Goal: Navigation & Orientation: Understand site structure

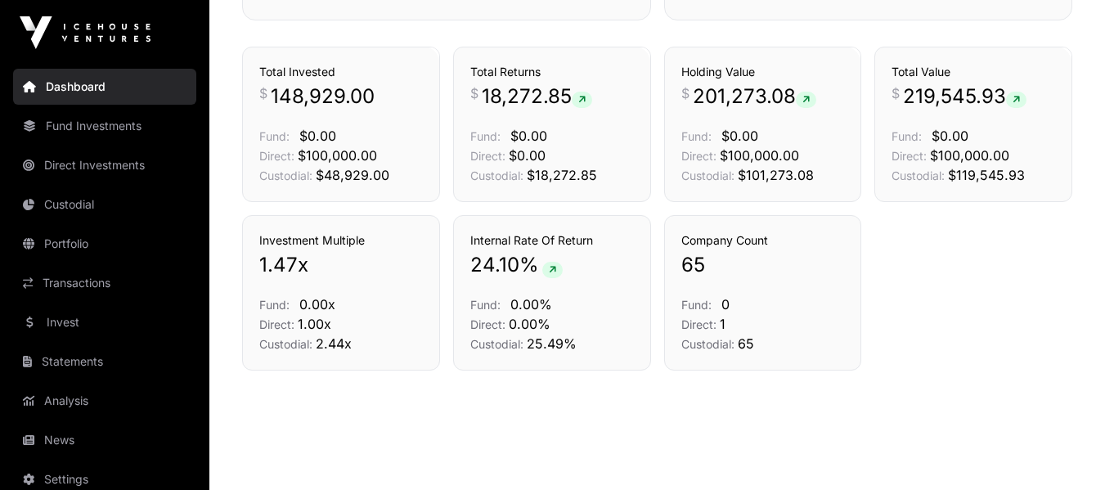
scroll to position [1182, 0]
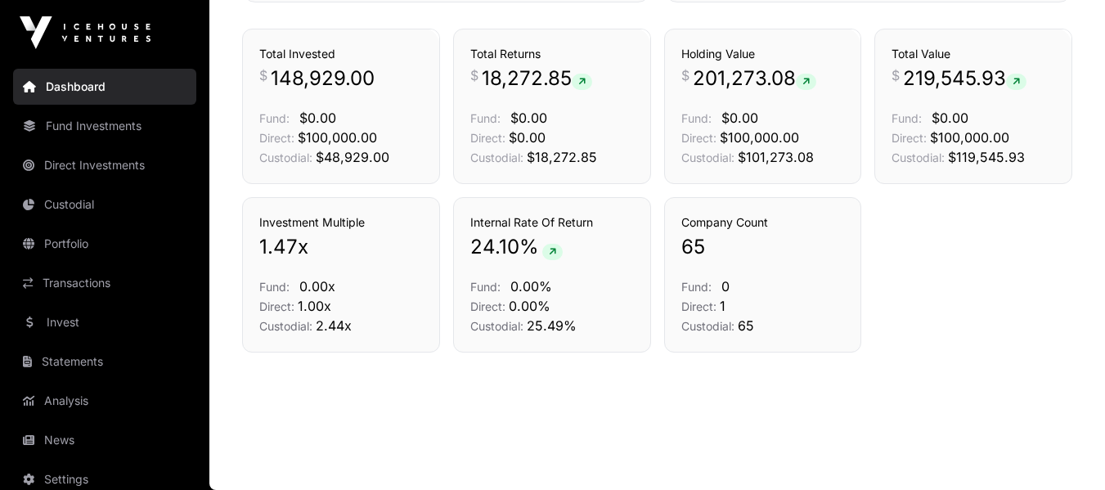
click at [119, 168] on link "Direct Investments" at bounding box center [104, 165] width 183 height 36
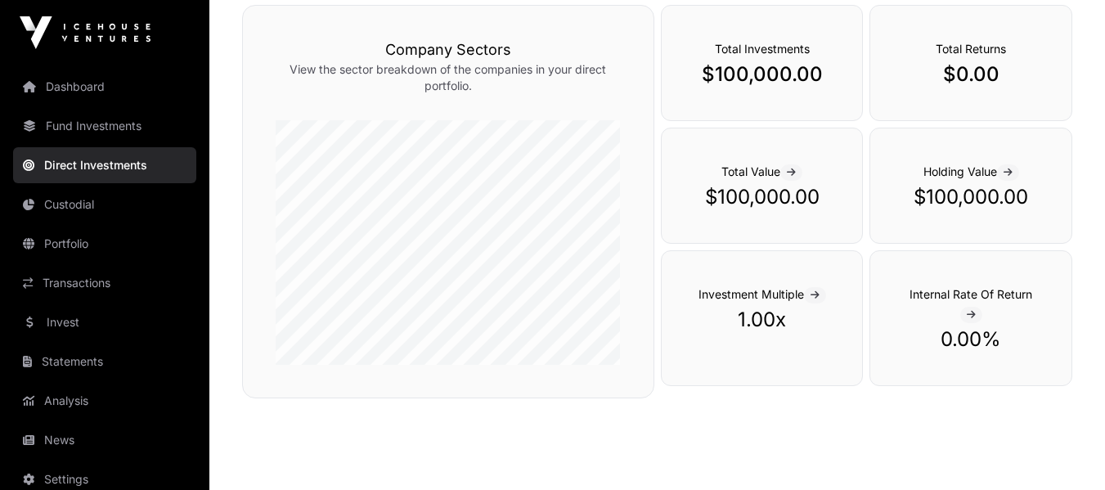
scroll to position [518, 0]
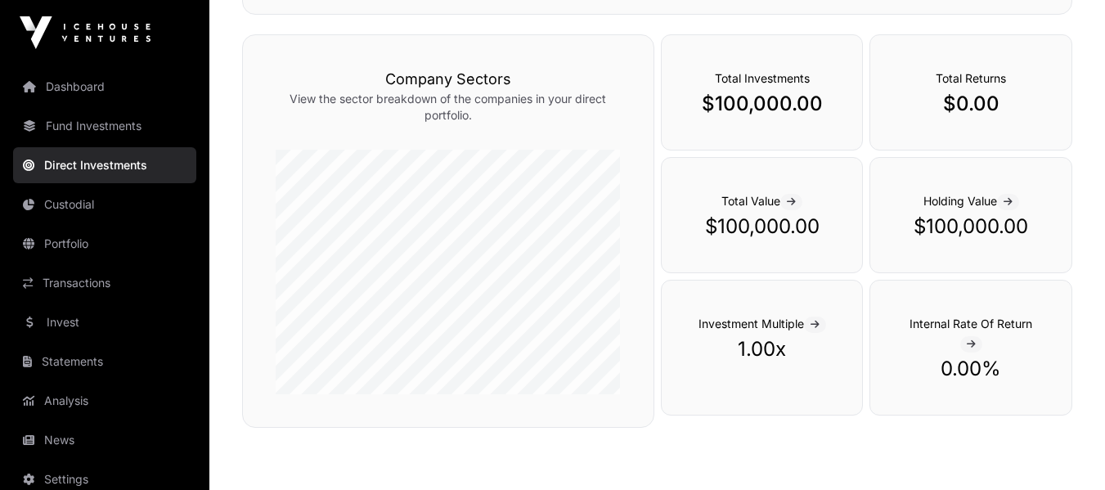
click at [97, 199] on link "Custodial" at bounding box center [104, 204] width 183 height 36
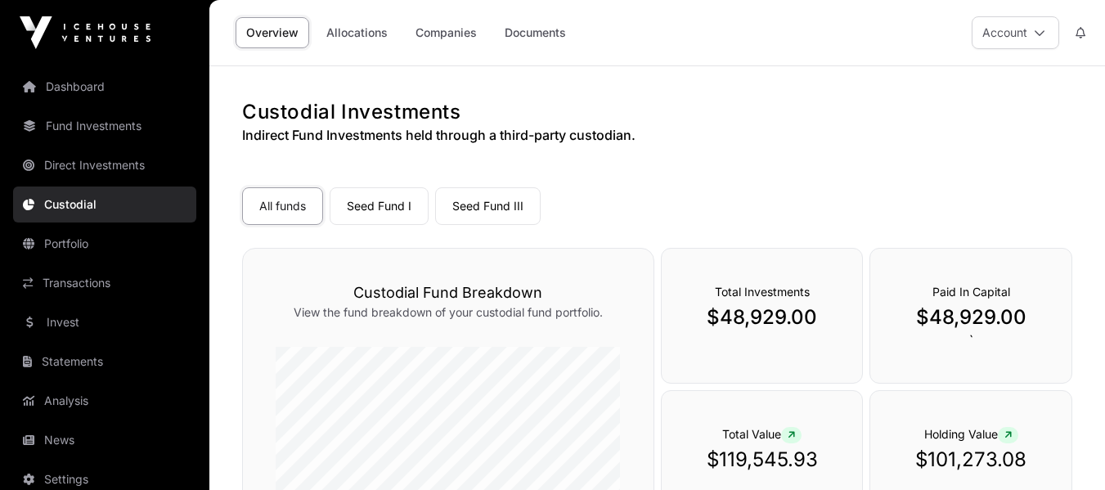
click at [373, 200] on link "Seed Fund I" at bounding box center [379, 206] width 99 height 38
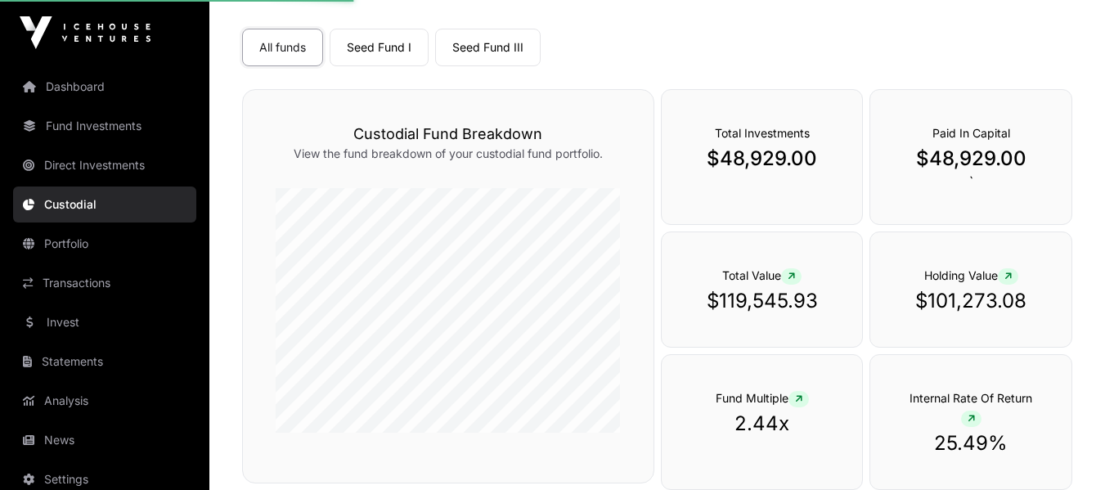
scroll to position [164, 0]
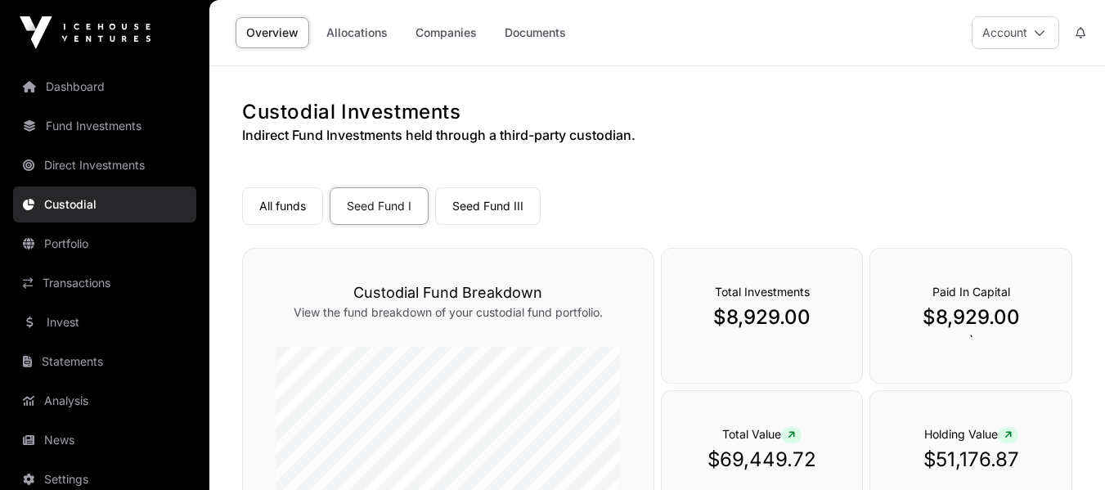
click at [500, 205] on link "Seed Fund III" at bounding box center [488, 206] width 106 height 38
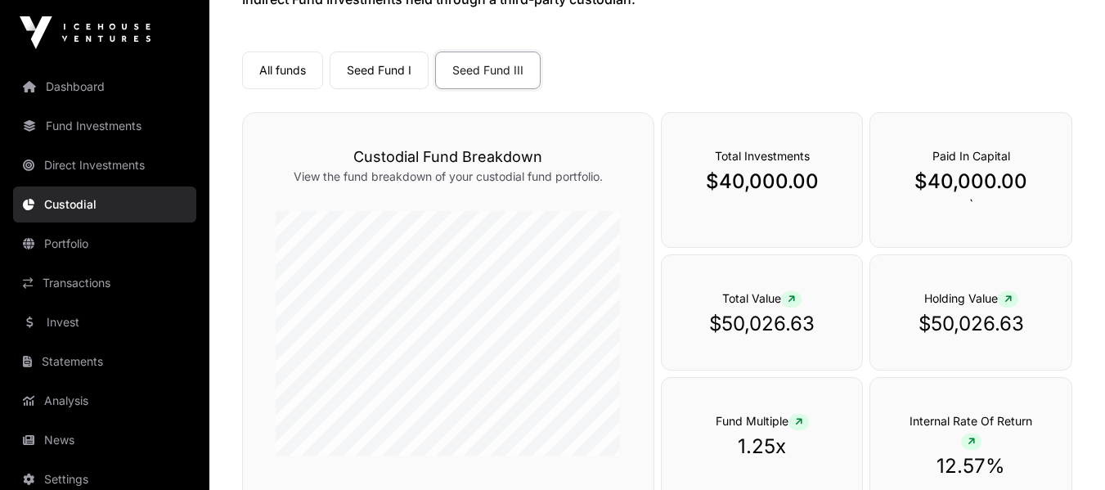
scroll to position [164, 0]
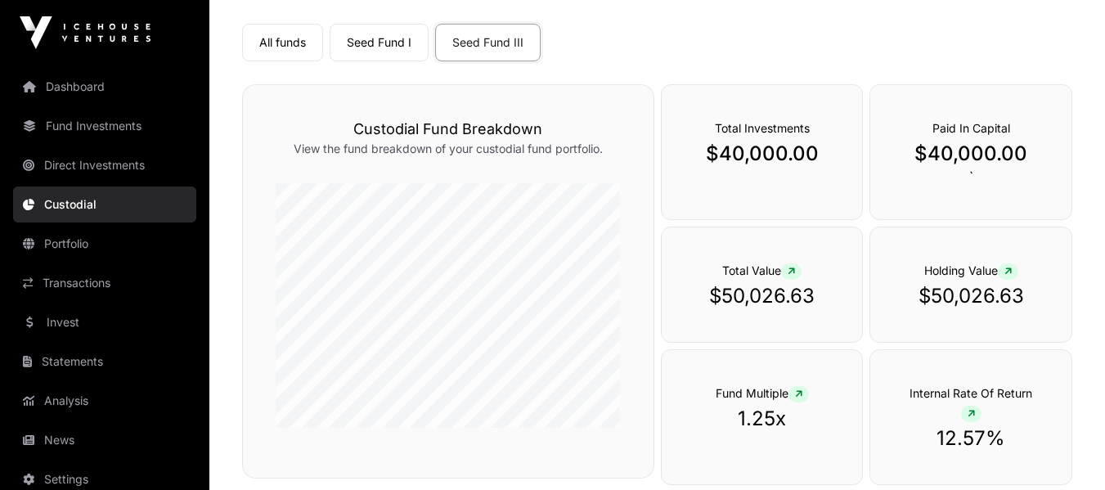
click at [391, 44] on link "Seed Fund I" at bounding box center [379, 43] width 99 height 38
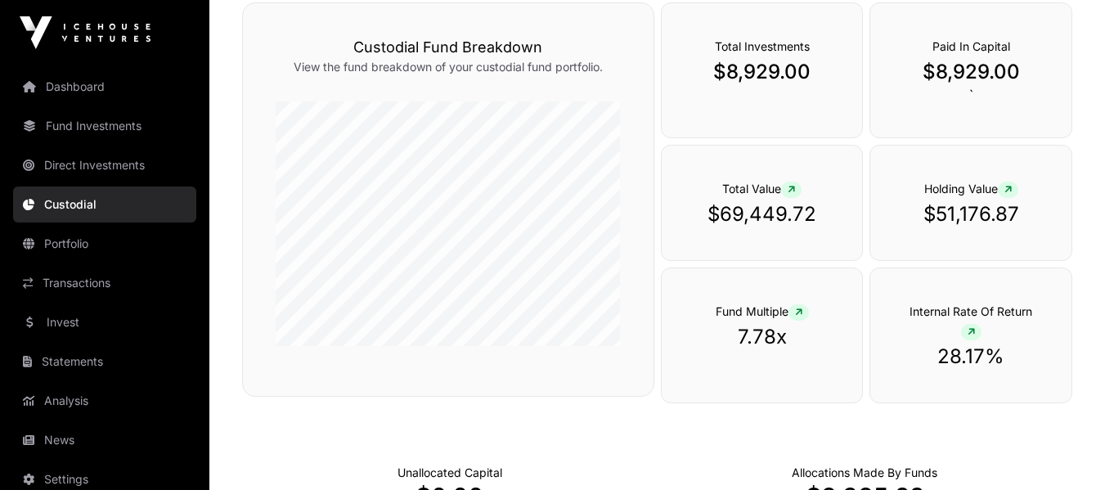
scroll to position [164, 0]
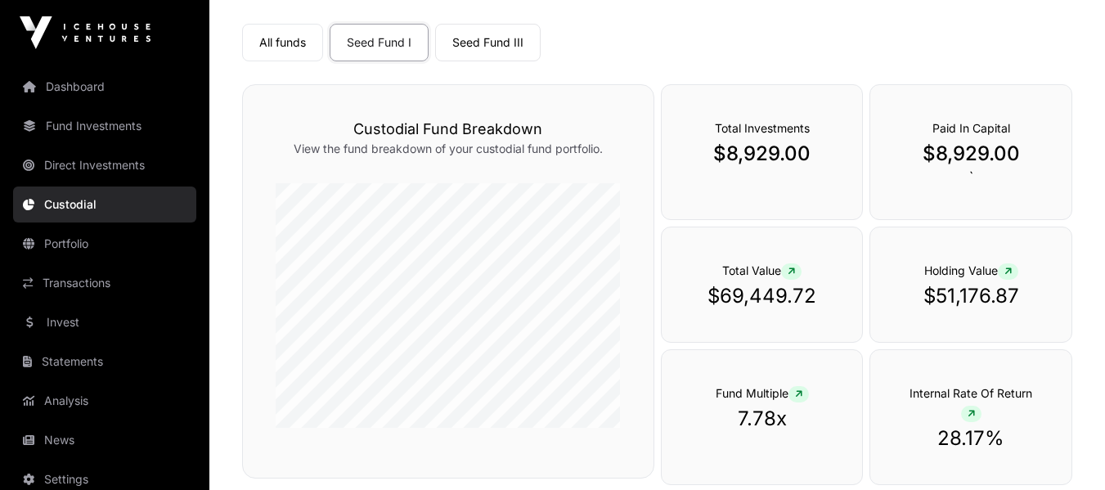
click at [507, 49] on link "Seed Fund III" at bounding box center [488, 43] width 106 height 38
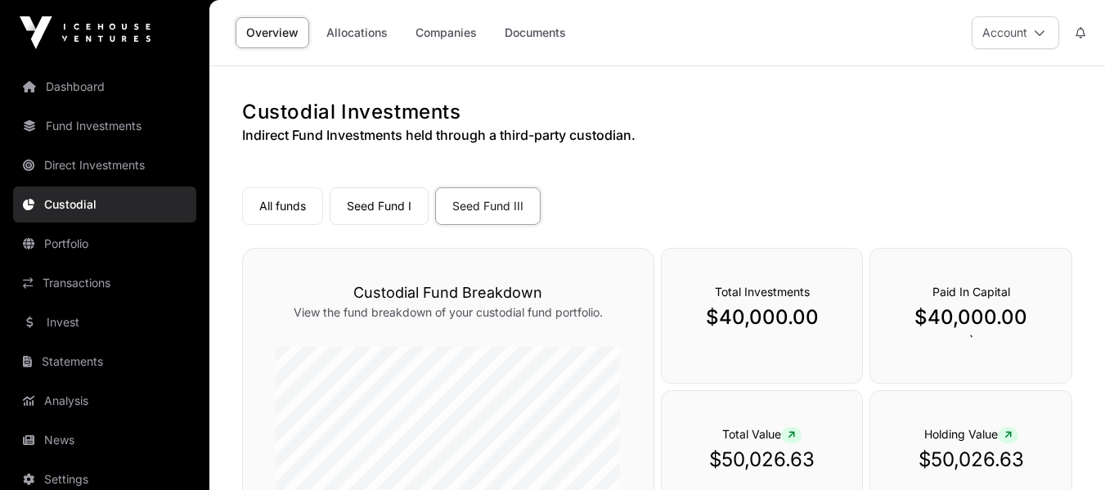
click at [333, 32] on link "Allocations" at bounding box center [357, 32] width 83 height 31
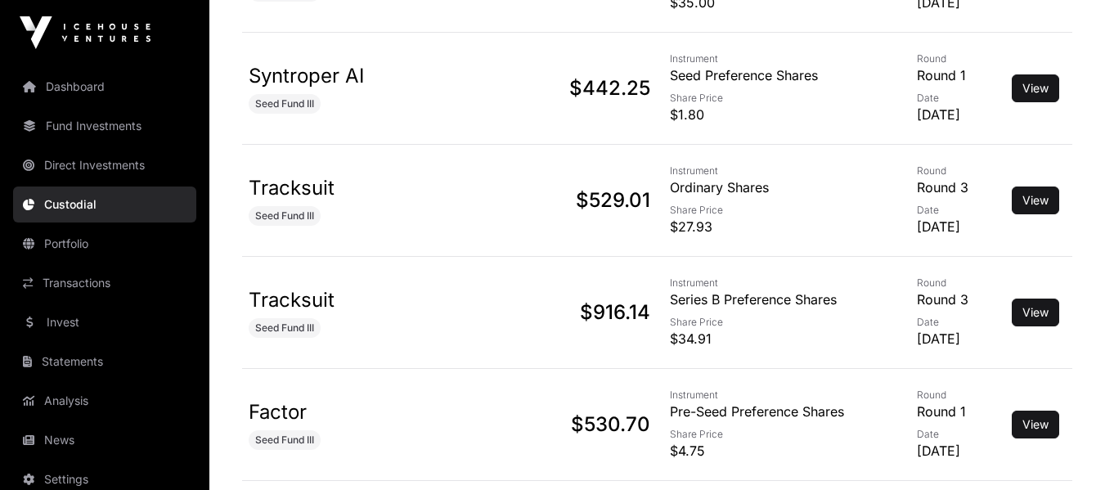
scroll to position [2536, 0]
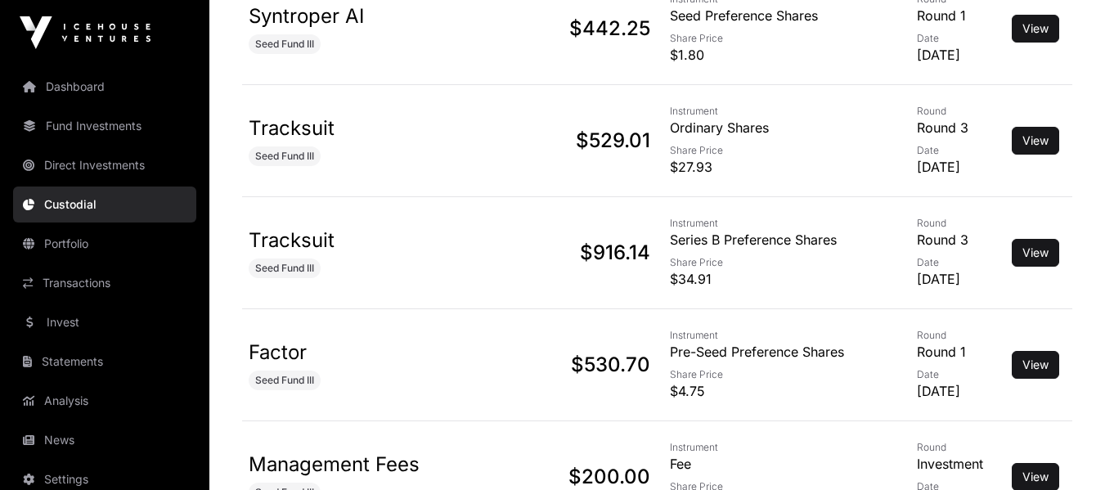
click at [61, 240] on link "Portfolio" at bounding box center [104, 244] width 183 height 36
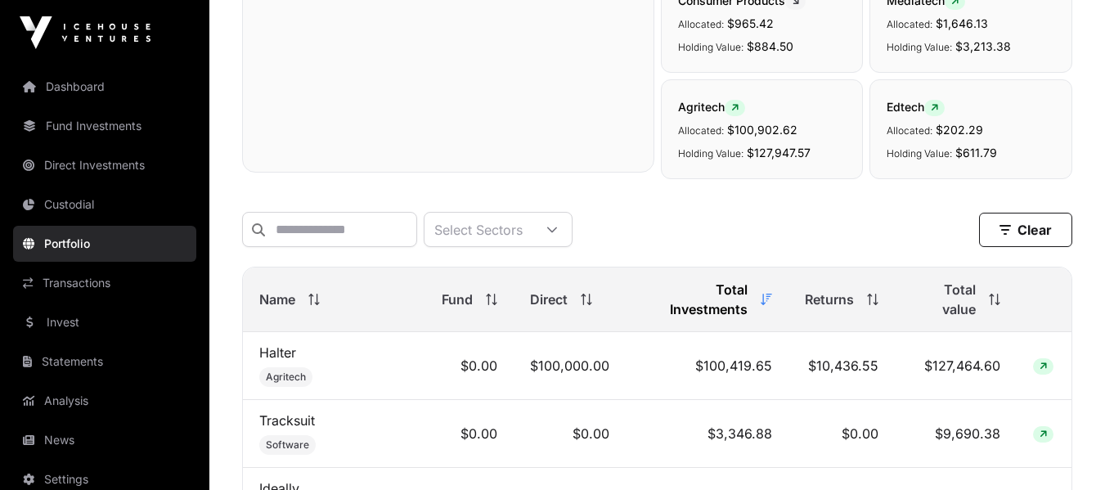
scroll to position [573, 0]
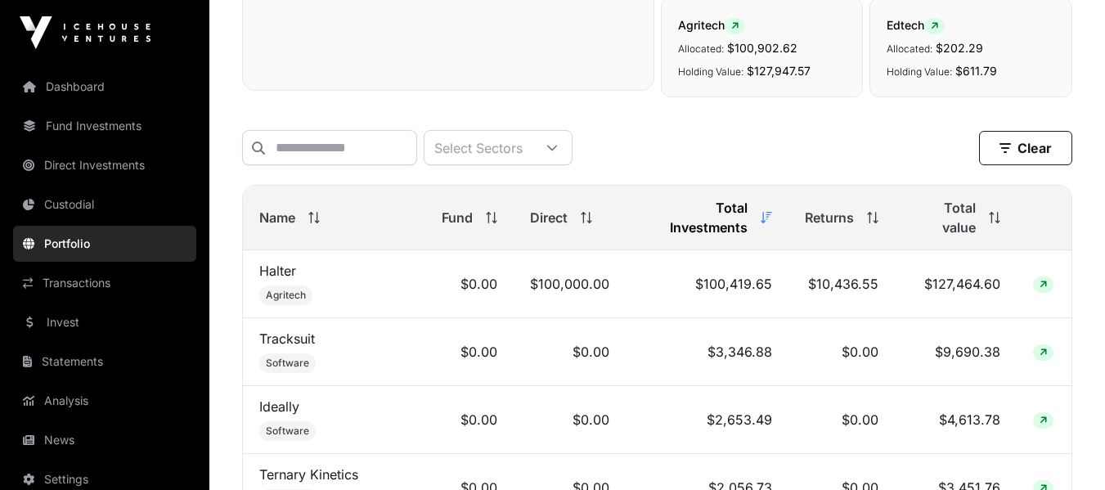
click at [101, 285] on link "Transactions" at bounding box center [104, 283] width 183 height 36
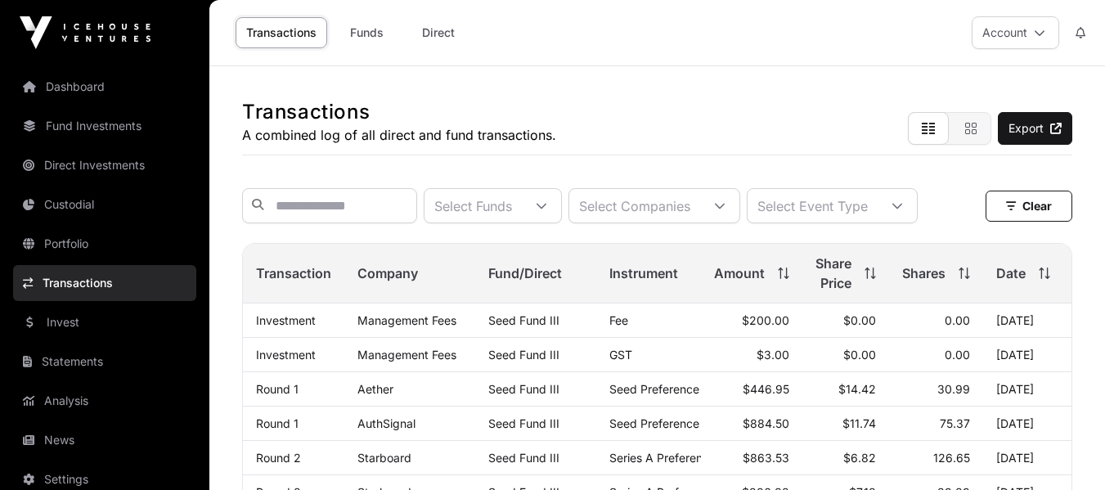
click at [70, 322] on link "Invest" at bounding box center [104, 322] width 183 height 36
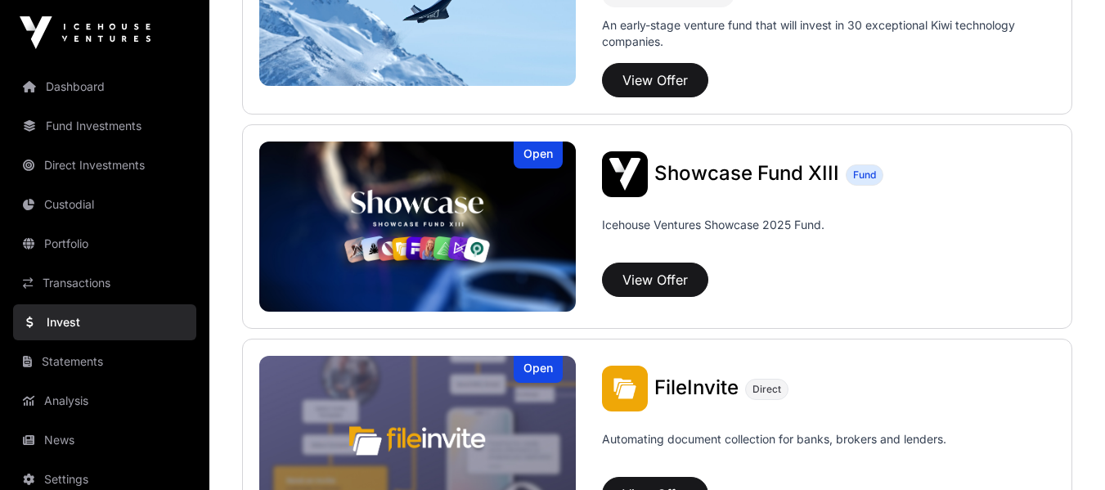
scroll to position [491, 0]
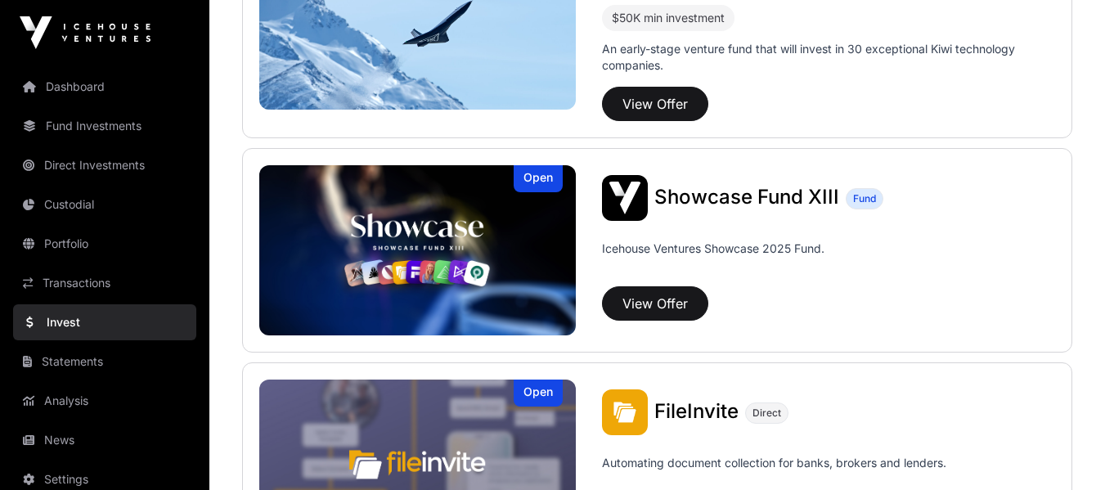
click at [768, 198] on span "Showcase Fund XIII" at bounding box center [746, 197] width 185 height 24
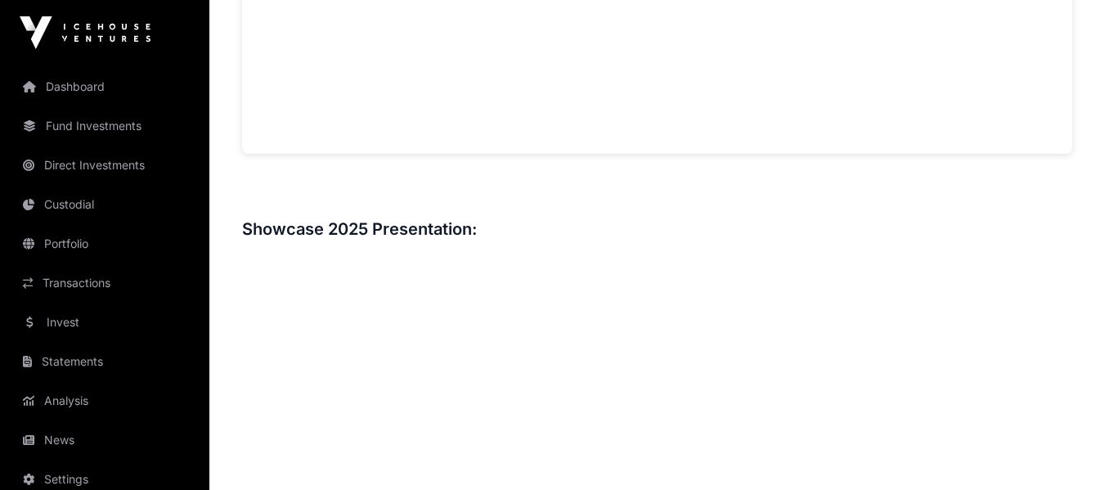
scroll to position [1554, 0]
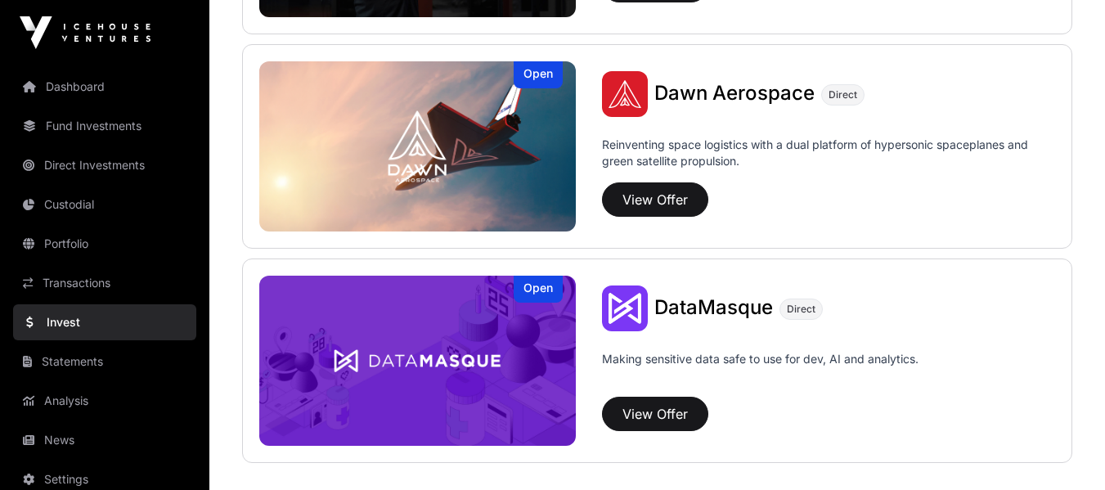
scroll to position [1480, 0]
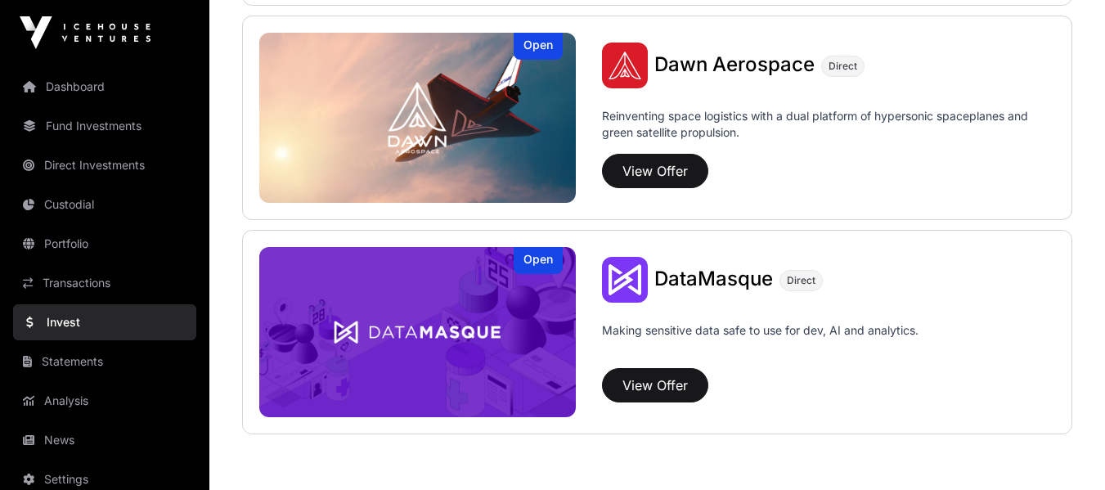
click at [119, 357] on link "Statements" at bounding box center [104, 362] width 183 height 36
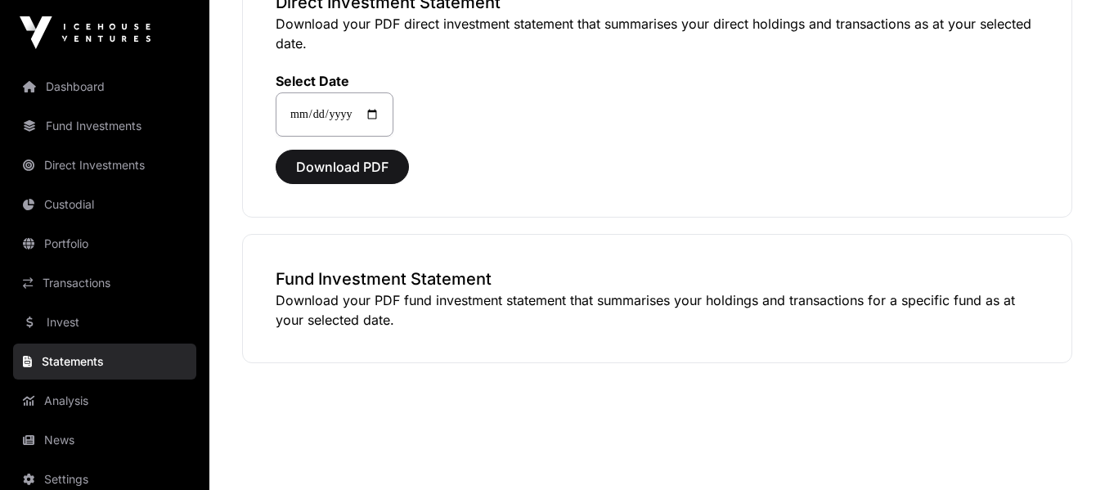
scroll to position [195, 0]
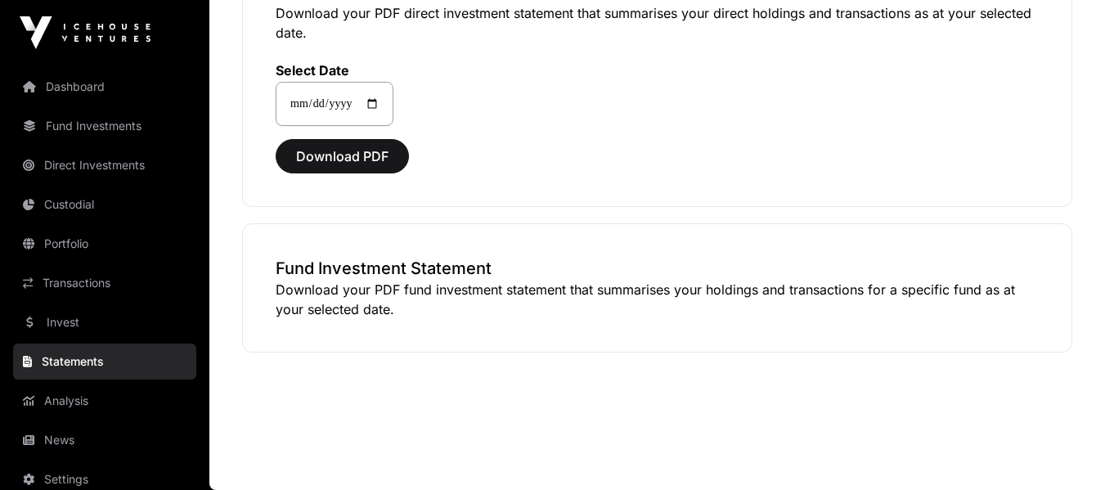
click at [99, 405] on link "Analysis" at bounding box center [104, 401] width 183 height 36
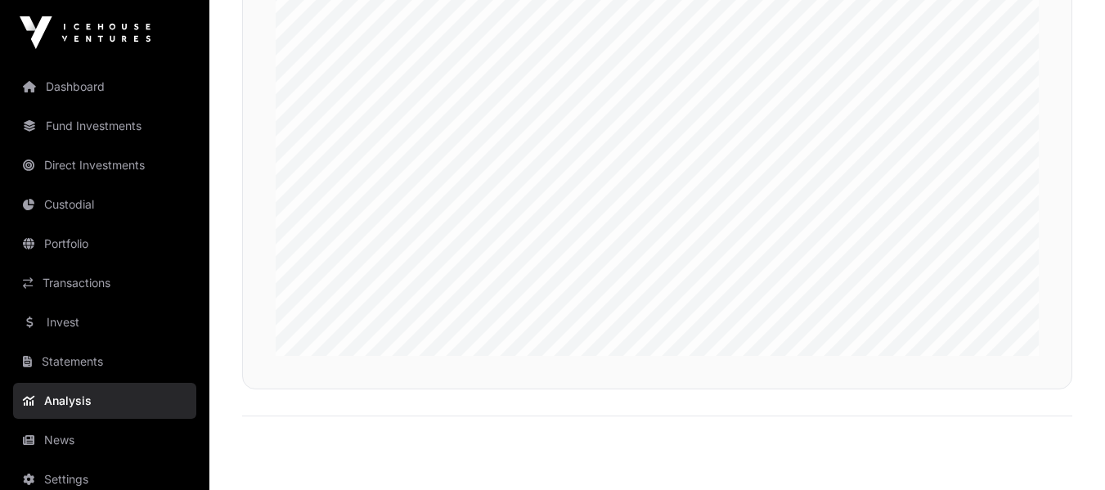
scroll to position [3988, 0]
click at [61, 438] on link "News" at bounding box center [104, 440] width 183 height 36
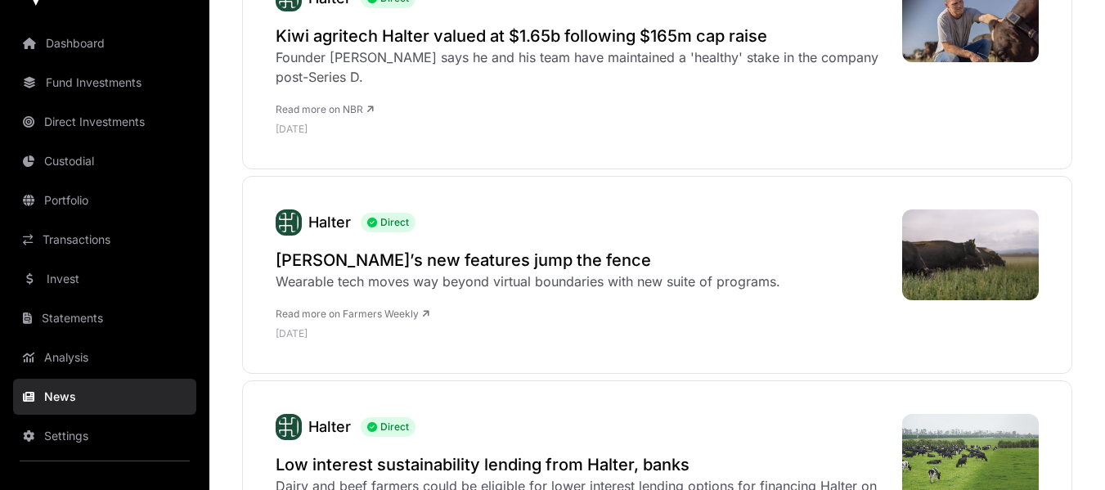
scroll to position [2781, 0]
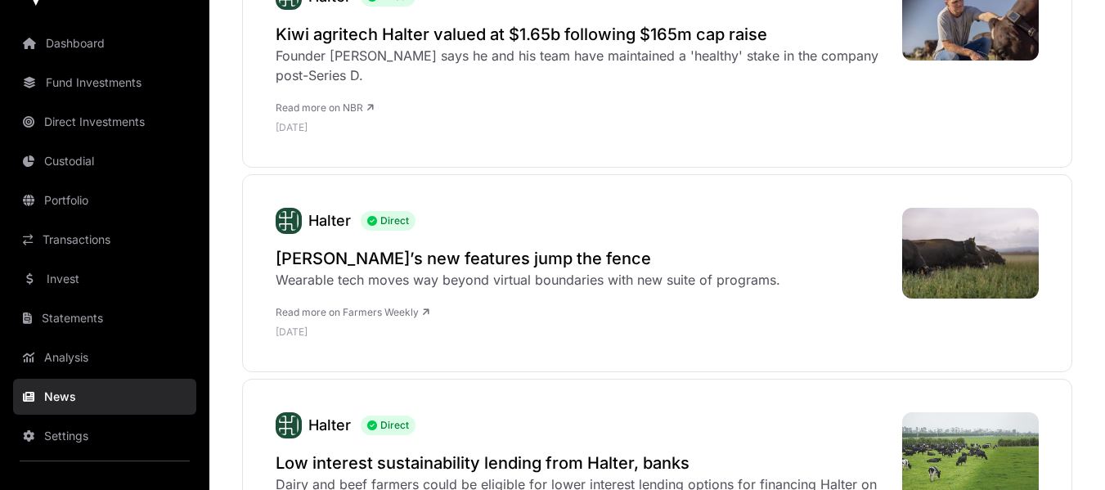
click at [87, 429] on link "Settings" at bounding box center [104, 436] width 183 height 36
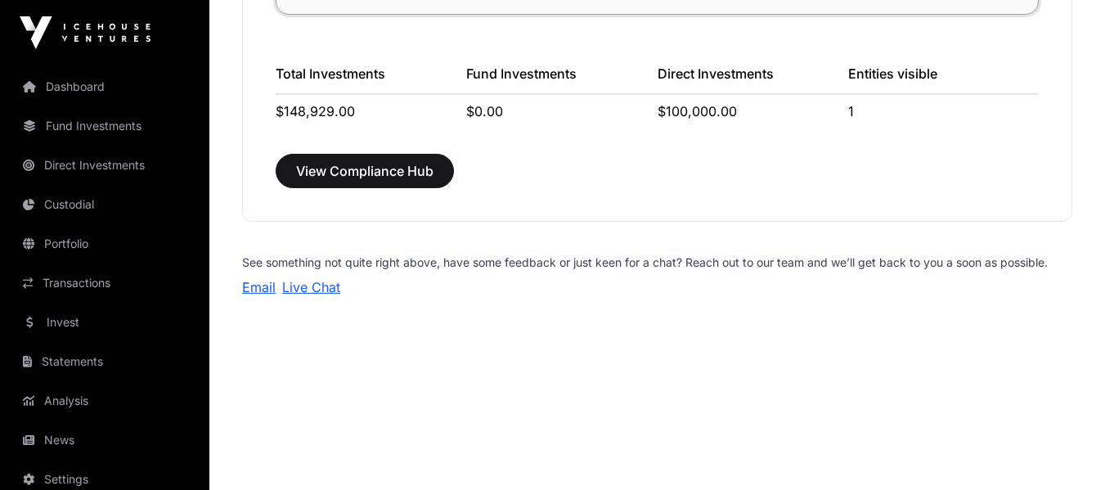
scroll to position [1494, 0]
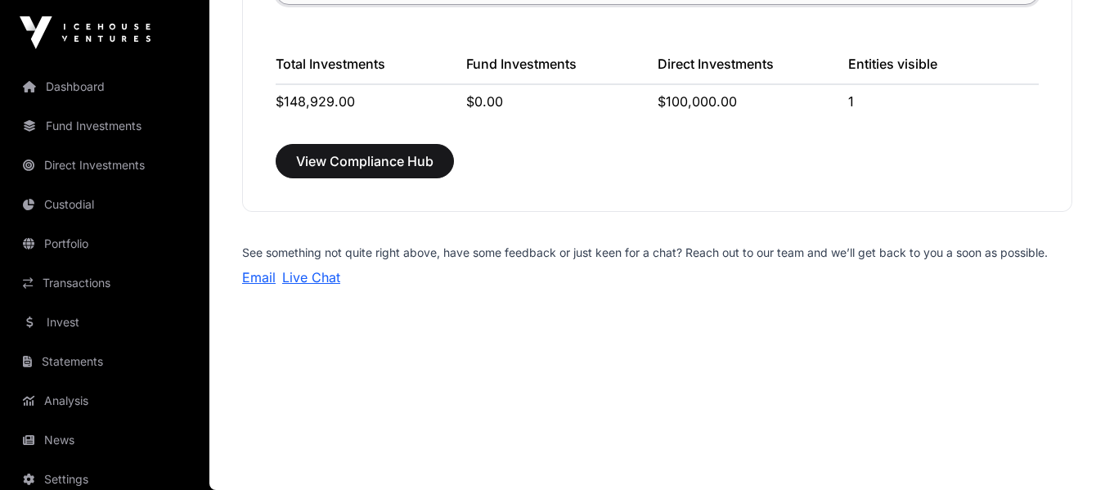
click at [61, 97] on link "Dashboard" at bounding box center [104, 87] width 183 height 36
